Goal: Complete application form

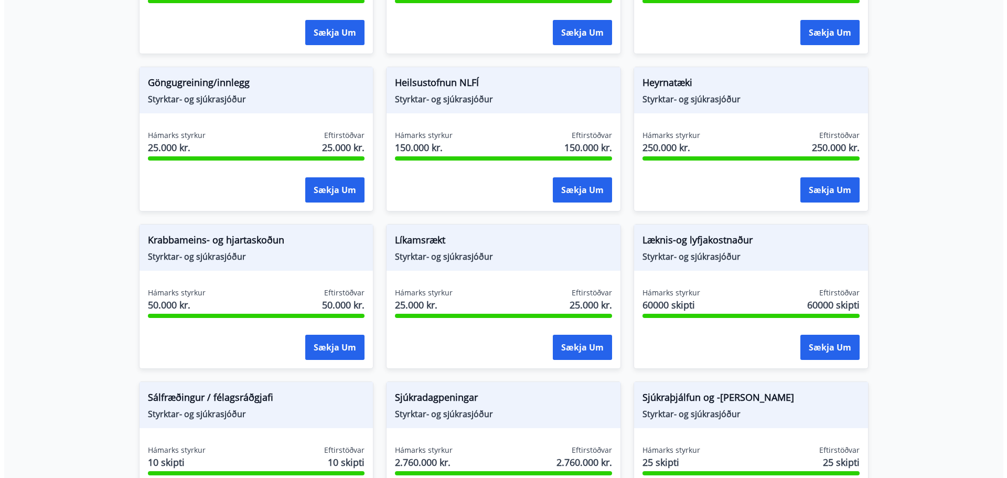
scroll to position [472, 0]
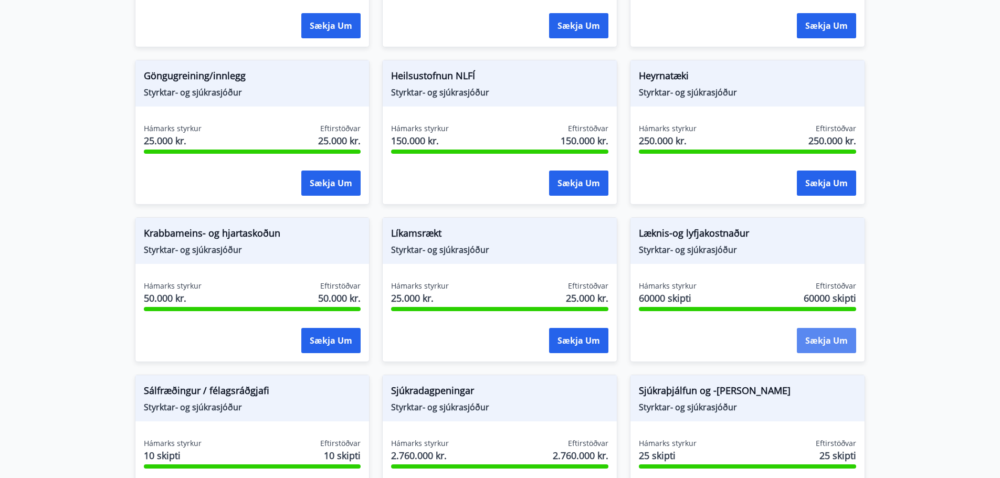
click at [842, 339] on button "Sækja um" at bounding box center [825, 340] width 59 height 25
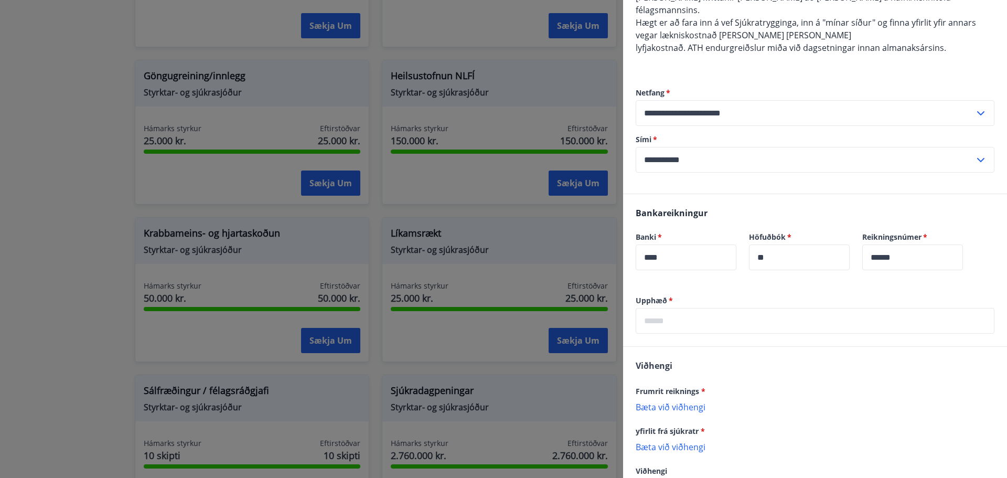
scroll to position [224, 0]
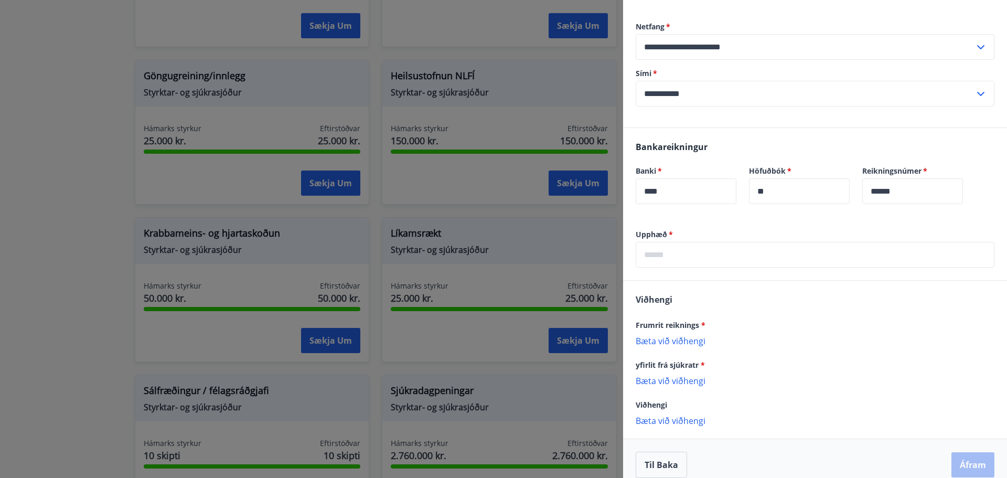
click at [691, 244] on input "text" at bounding box center [815, 255] width 359 height 26
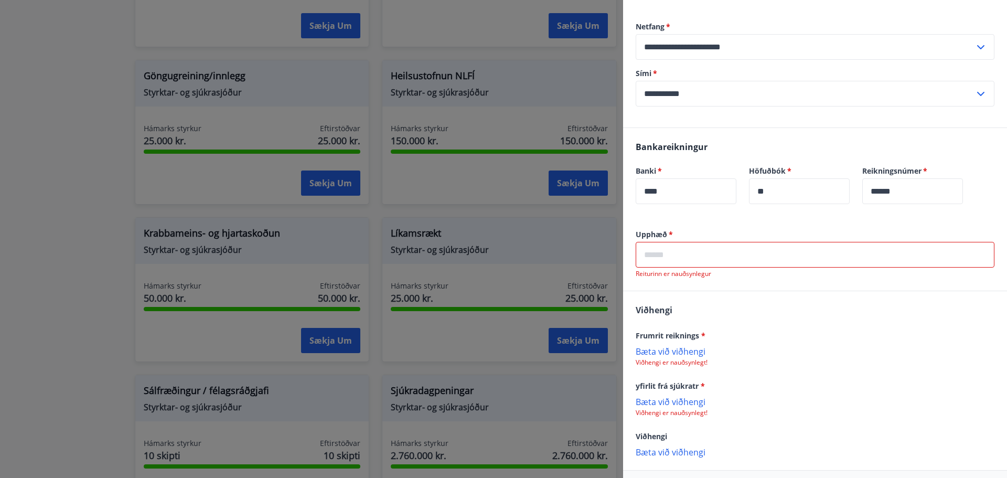
click at [689, 242] on input "text" at bounding box center [815, 255] width 359 height 26
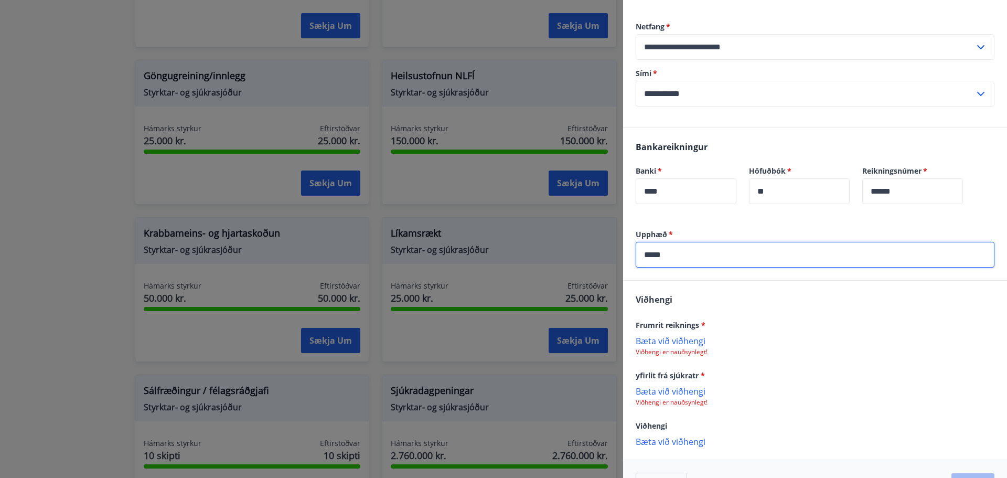
click at [656, 246] on input "*****" at bounding box center [815, 255] width 359 height 26
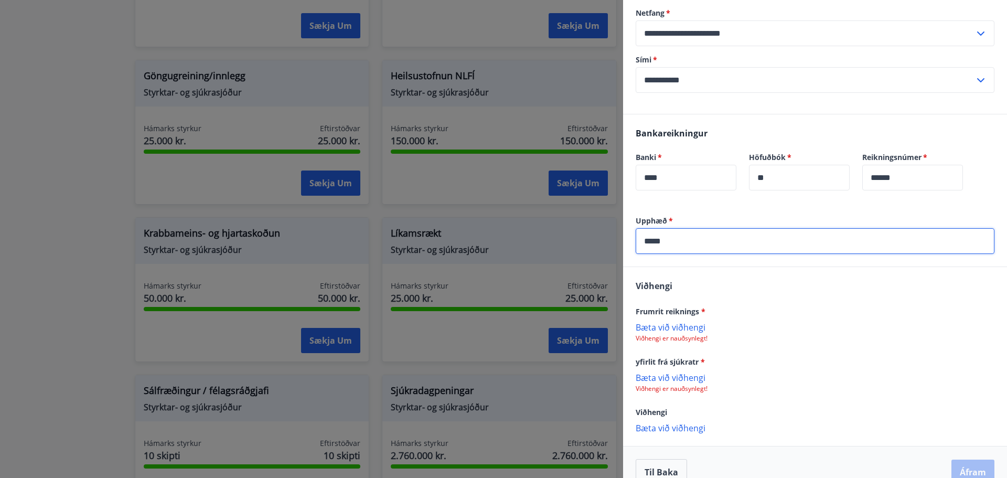
scroll to position [245, 0]
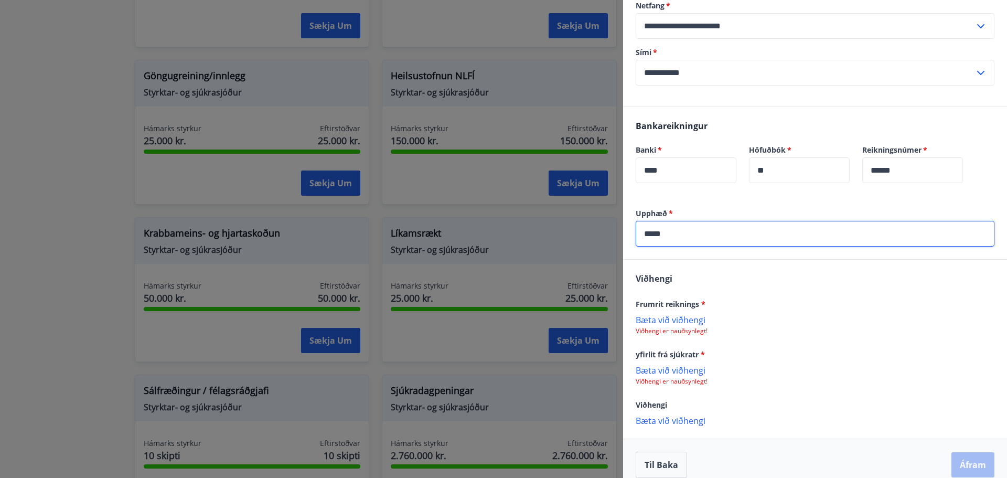
type input "*****"
click at [682, 327] on p "Viðhengi er nauðsynlegt!" at bounding box center [815, 331] width 359 height 8
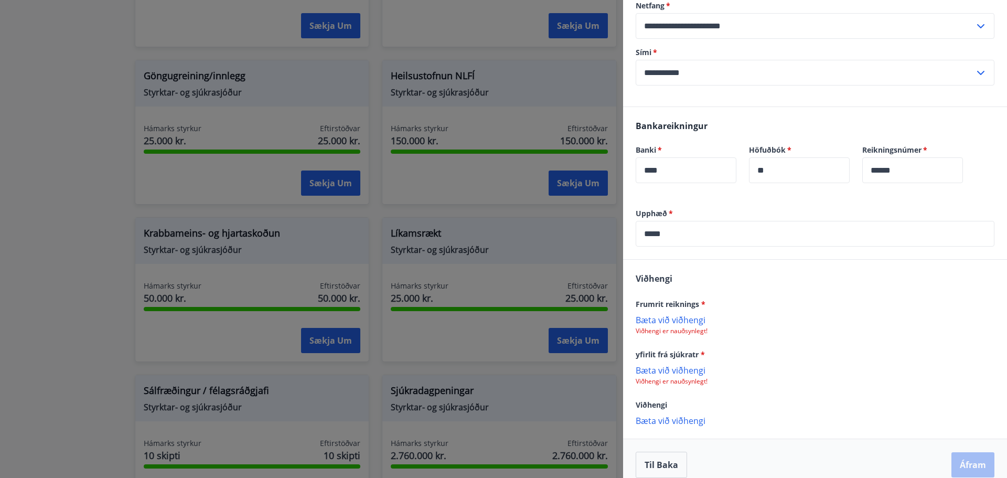
click at [688, 314] on p "Bæta við viðhengi" at bounding box center [815, 319] width 359 height 10
click at [674, 327] on p "Viðhengi er nauðsynlegt!" at bounding box center [815, 331] width 359 height 8
click at [675, 327] on p "Viðhengi er nauðsynlegt!" at bounding box center [815, 331] width 359 height 8
click at [683, 314] on p "Bæta við viðhengi" at bounding box center [815, 319] width 359 height 10
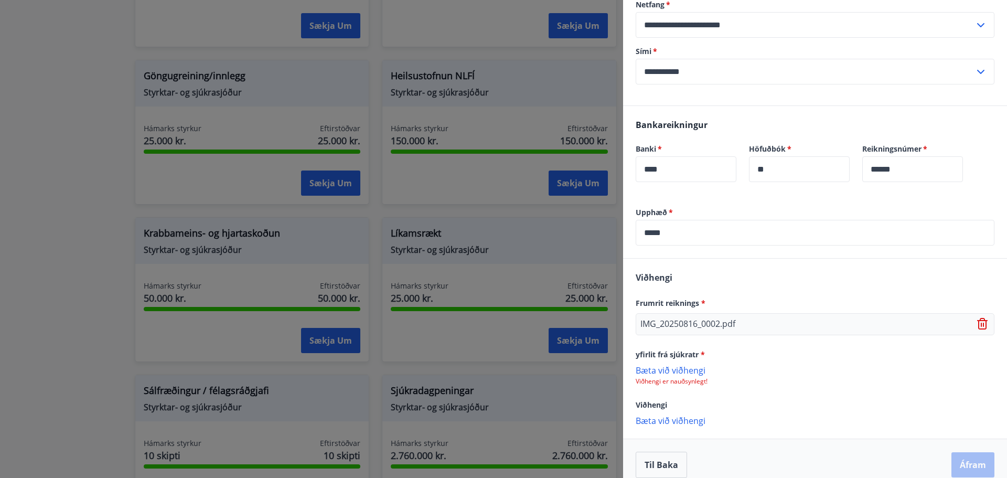
click at [662, 365] on p "Bæta við viðhengi" at bounding box center [815, 370] width 359 height 10
click at [678, 365] on p "Bæta við viðhengi" at bounding box center [815, 370] width 359 height 10
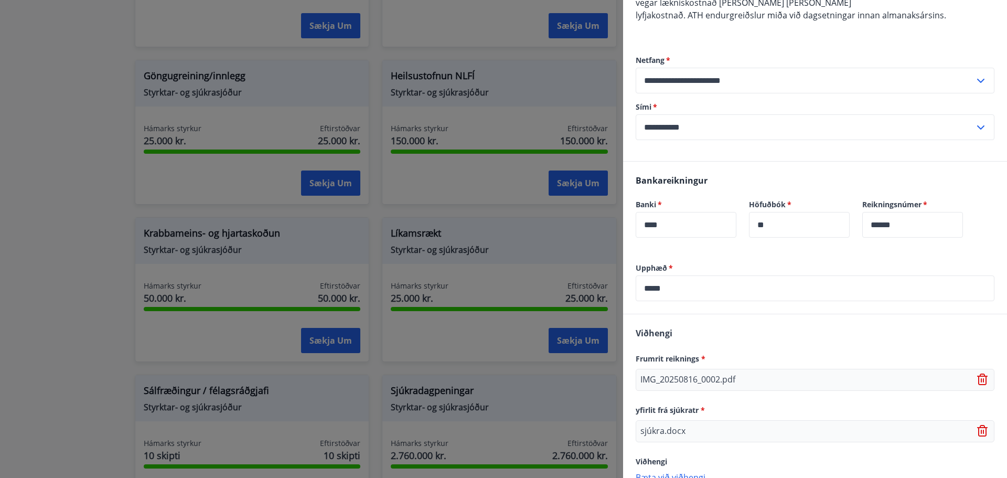
scroll to position [247, 0]
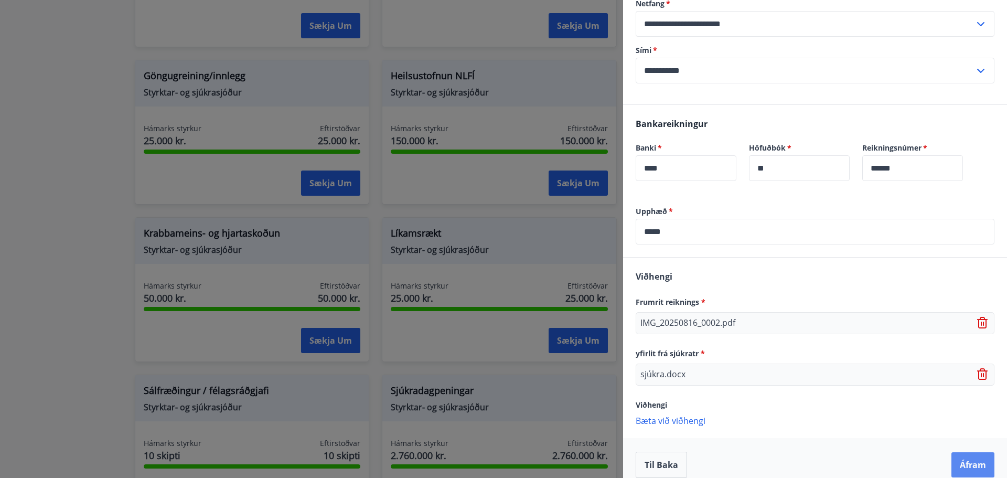
click at [970, 452] on button "Áfram" at bounding box center [973, 464] width 43 height 25
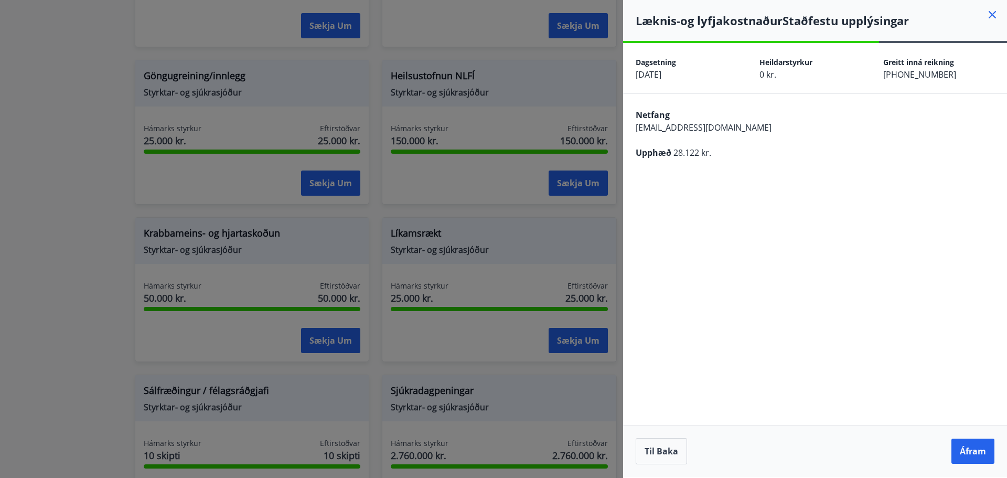
scroll to position [0, 0]
click at [969, 459] on button "Áfram" at bounding box center [973, 451] width 43 height 25
